Goal: Transaction & Acquisition: Obtain resource

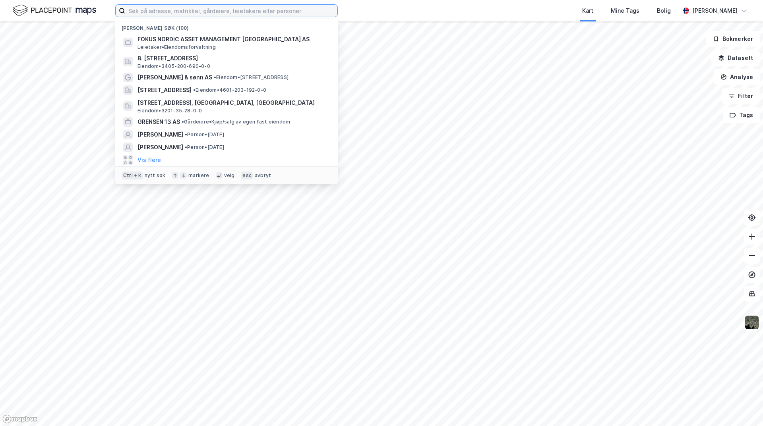
click at [240, 7] on input at bounding box center [231, 11] width 212 height 12
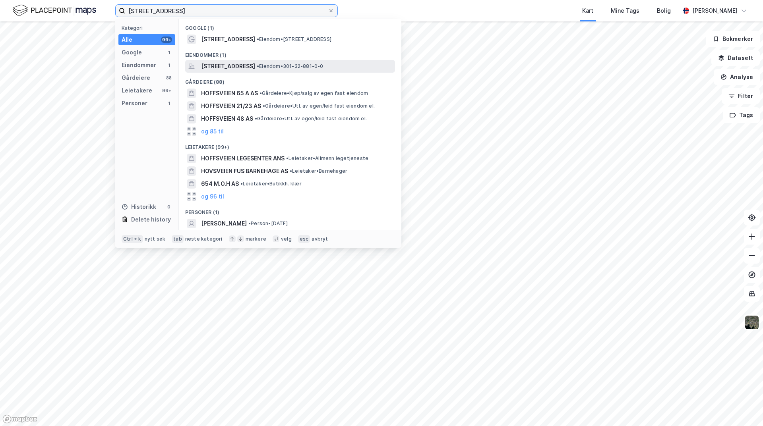
type input "[STREET_ADDRESS]"
click at [255, 63] on span "[STREET_ADDRESS]" at bounding box center [228, 67] width 54 height 10
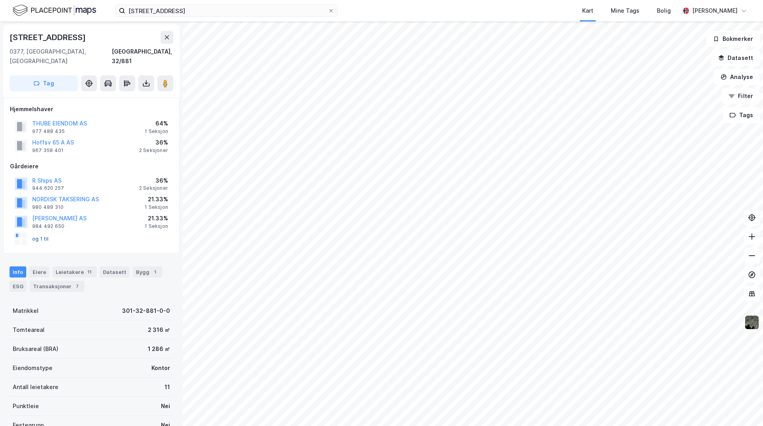
click at [0, 0] on button "og 1 til" at bounding box center [0, 0] width 0 height 0
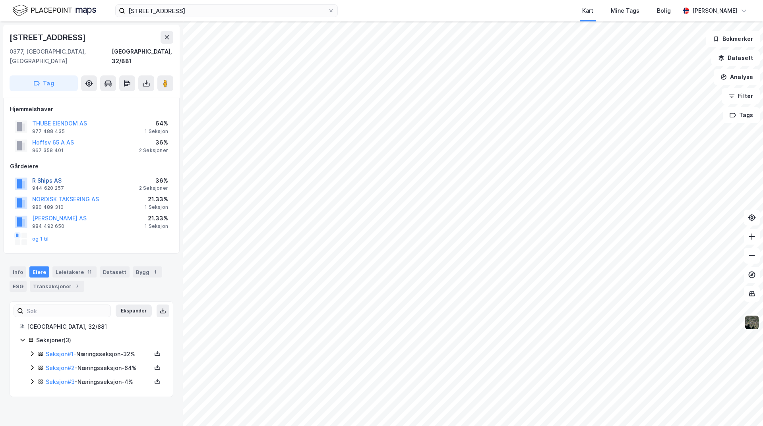
click at [0, 0] on button "R Ships AS" at bounding box center [0, 0] width 0 height 0
click at [11, 267] on div "Info" at bounding box center [18, 272] width 17 height 11
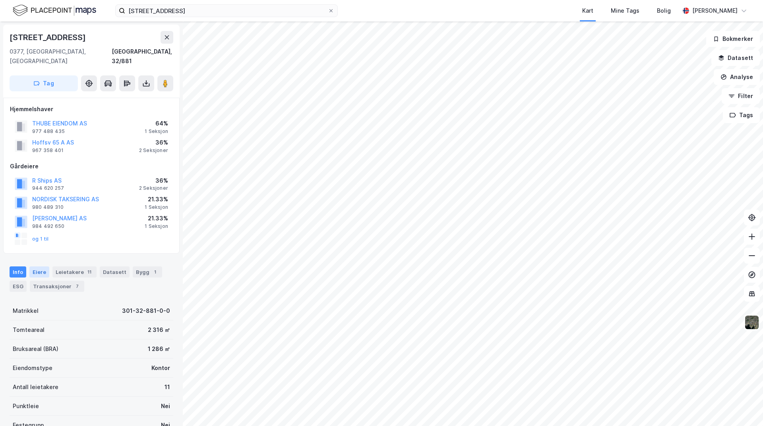
click at [39, 267] on div "Eiere" at bounding box center [39, 272] width 20 height 11
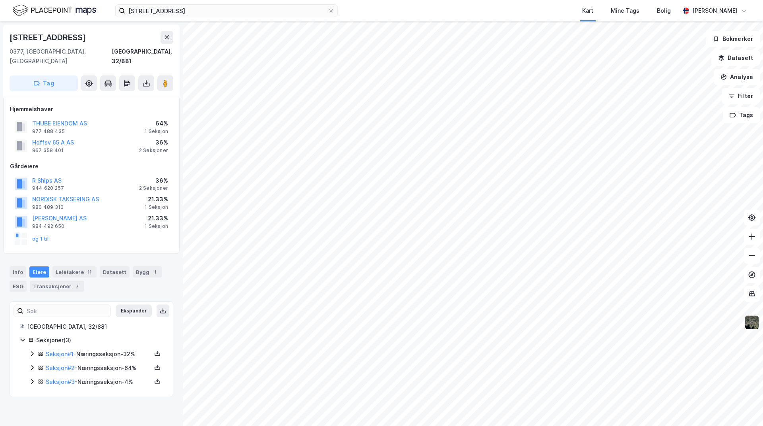
click at [21, 337] on icon at bounding box center [22, 340] width 6 height 6
click at [0, 0] on button "og 1 til" at bounding box center [0, 0] width 0 height 0
click at [31, 351] on icon at bounding box center [32, 354] width 6 height 6
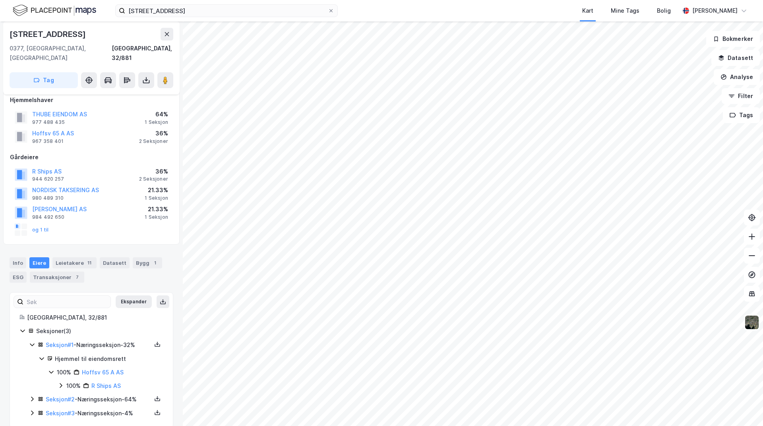
scroll to position [12, 0]
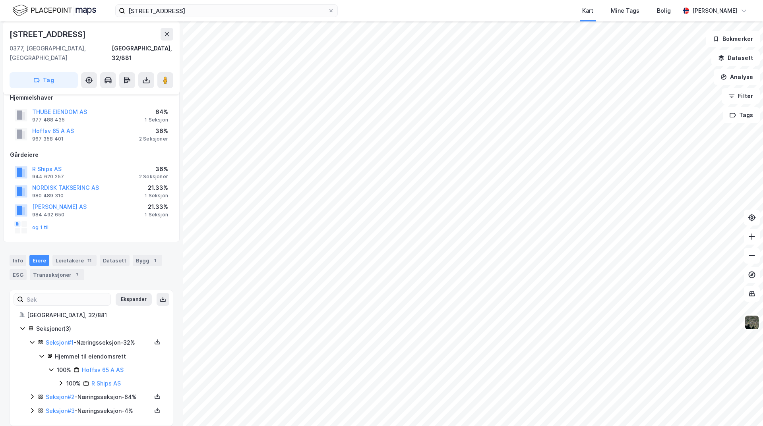
click at [32, 395] on icon at bounding box center [32, 397] width 2 height 5
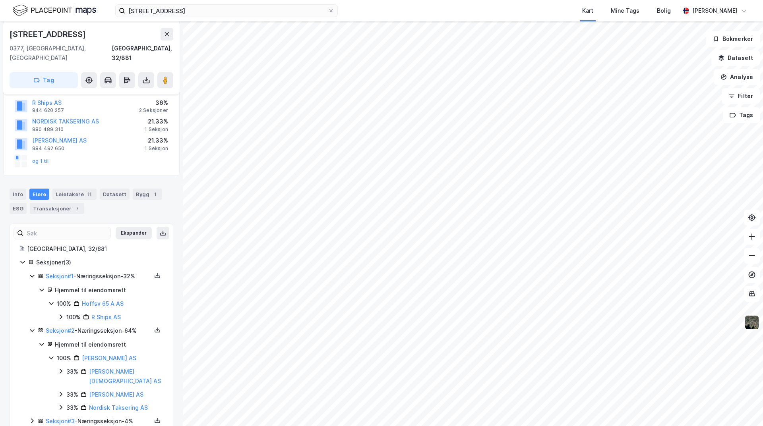
scroll to position [79, 0]
click at [31, 417] on icon at bounding box center [32, 420] width 6 height 6
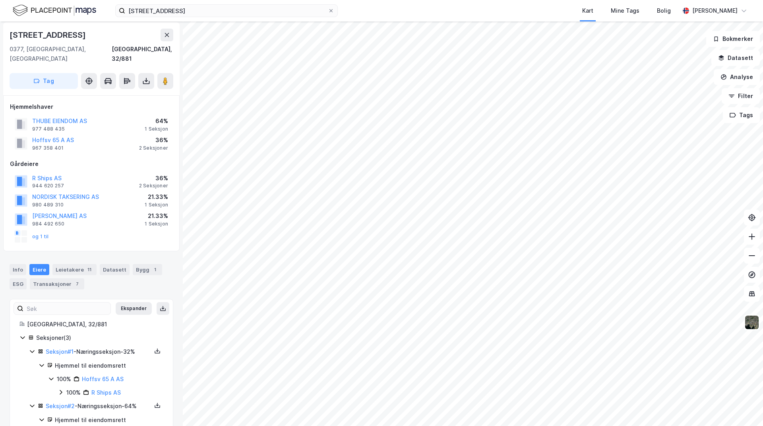
scroll to position [0, 0]
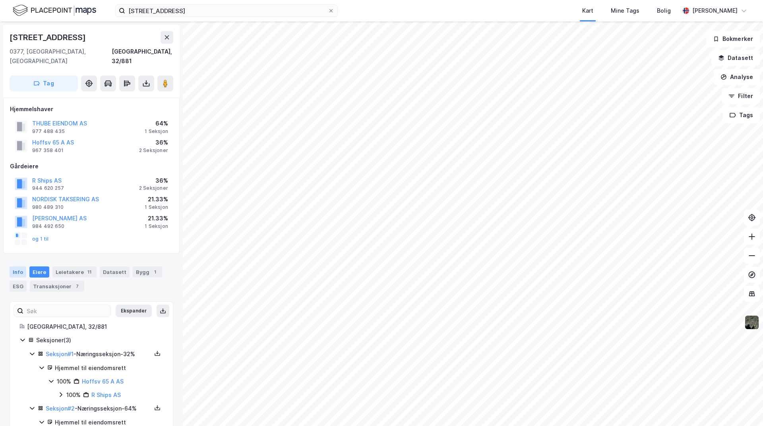
click at [16, 267] on div "Info" at bounding box center [18, 272] width 17 height 11
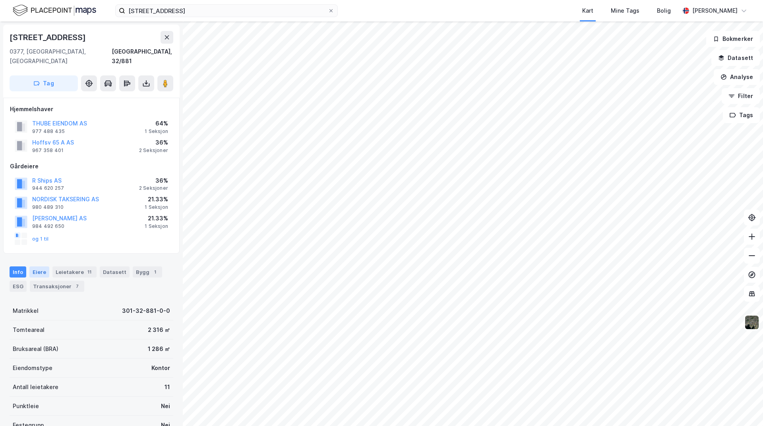
click at [39, 267] on div "Eiere" at bounding box center [39, 272] width 20 height 11
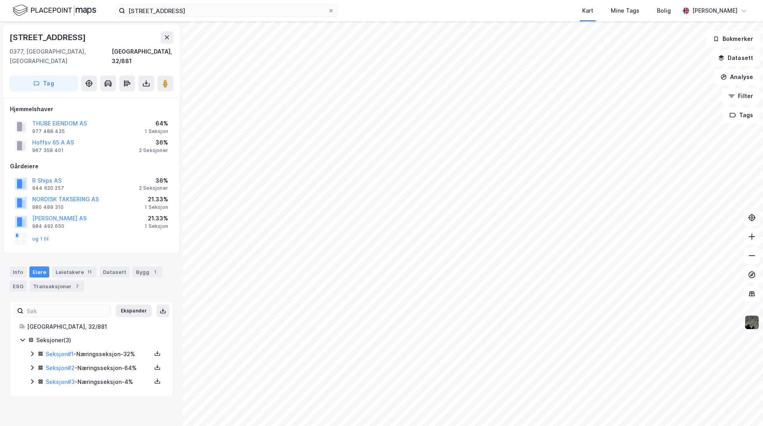
click at [33, 379] on icon at bounding box center [32, 382] width 6 height 6
click at [32, 352] on icon at bounding box center [32, 354] width 2 height 5
click at [32, 351] on icon at bounding box center [32, 354] width 6 height 6
click at [33, 352] on icon at bounding box center [32, 354] width 2 height 5
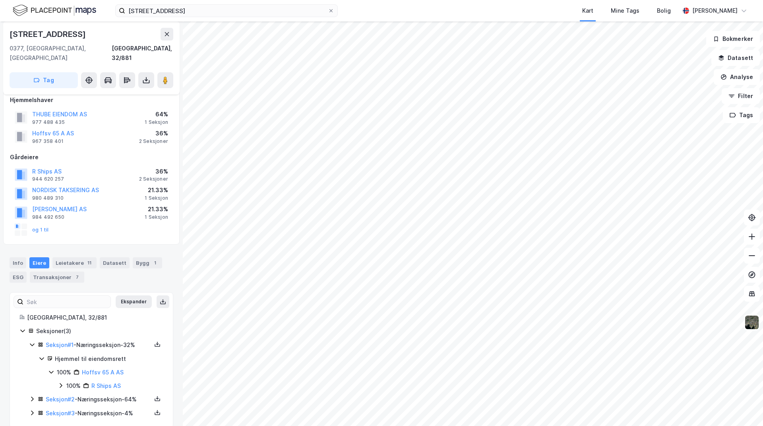
scroll to position [12, 0]
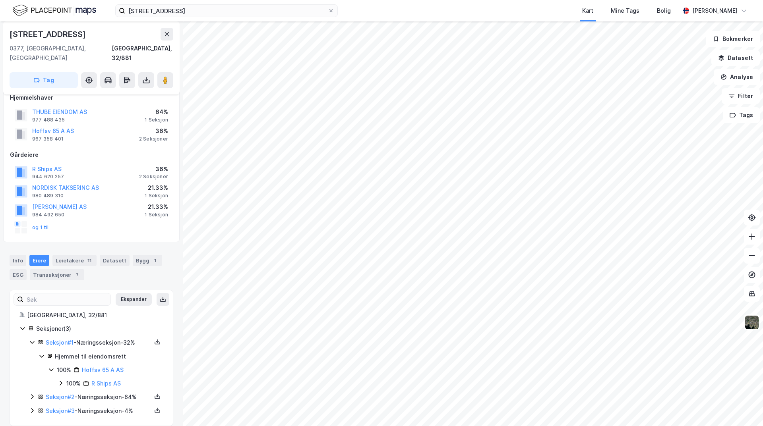
click at [32, 394] on icon at bounding box center [32, 397] width 6 height 6
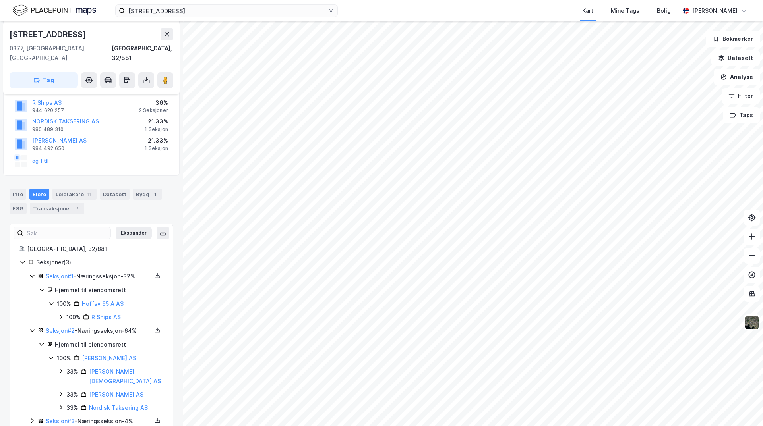
scroll to position [79, 0]
click at [32, 417] on icon at bounding box center [32, 420] width 6 height 6
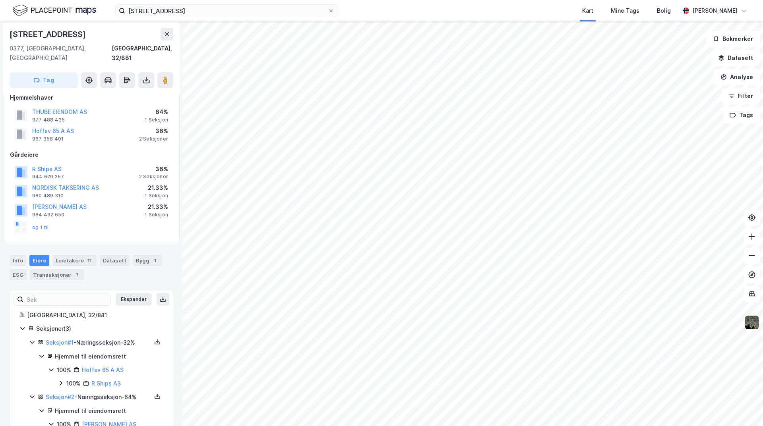
scroll to position [0, 0]
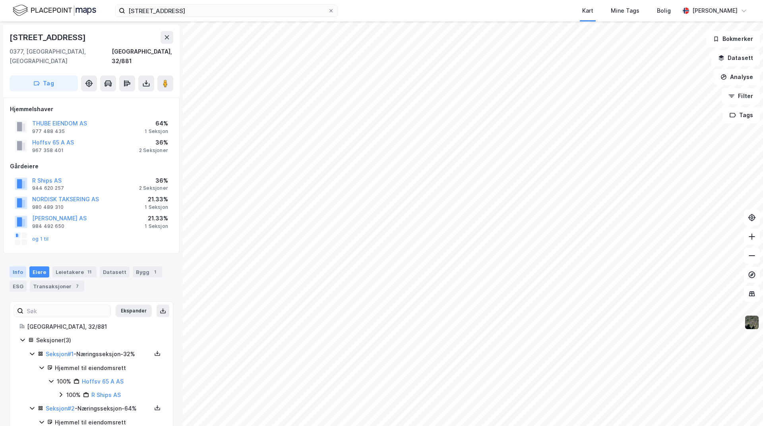
click at [18, 267] on div "Info" at bounding box center [18, 272] width 17 height 11
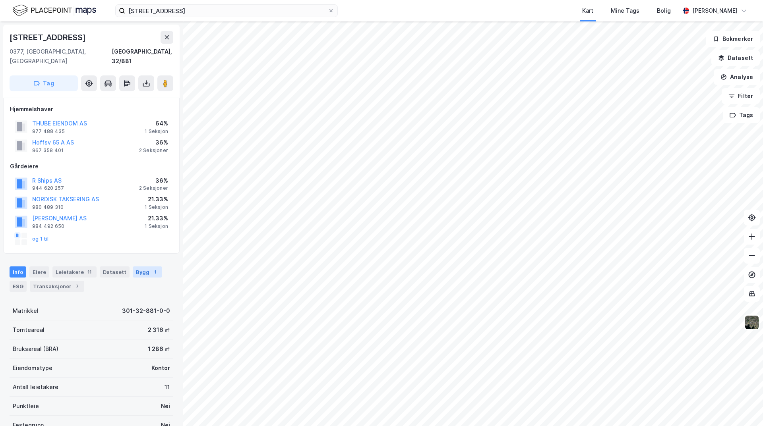
click at [138, 267] on div "Bygg 1" at bounding box center [147, 272] width 29 height 11
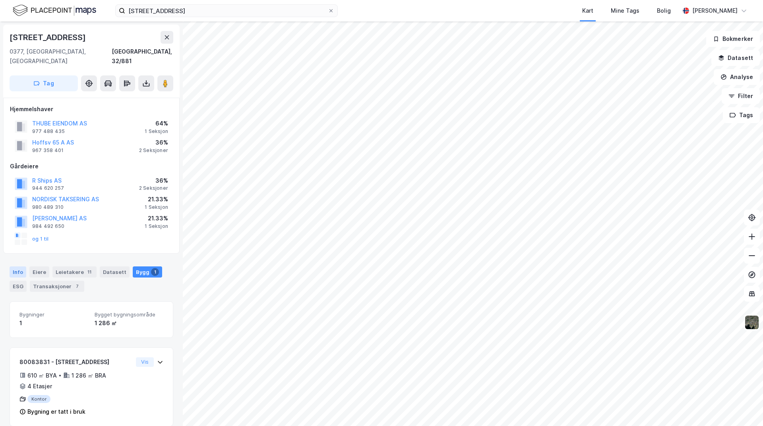
click at [18, 267] on div "Info" at bounding box center [18, 272] width 17 height 11
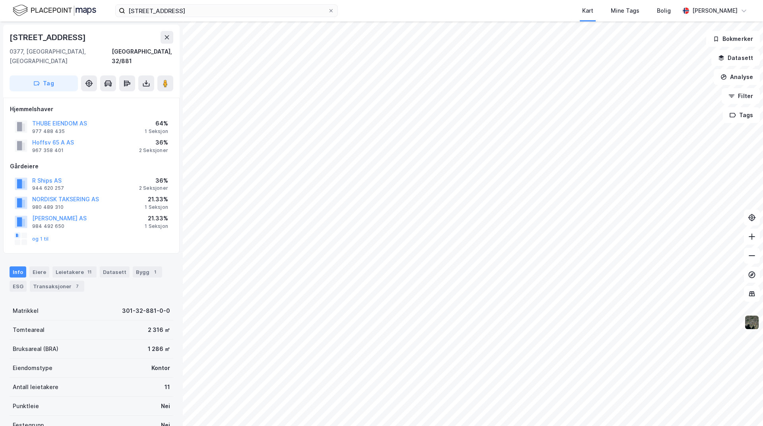
click at [155, 75] on div "Tag" at bounding box center [92, 83] width 164 height 16
click at [147, 79] on icon at bounding box center [146, 83] width 8 height 8
click at [128, 96] on div "Last ned grunnbok" at bounding box center [107, 99] width 46 height 6
